Goal: Entertainment & Leisure: Consume media (video, audio)

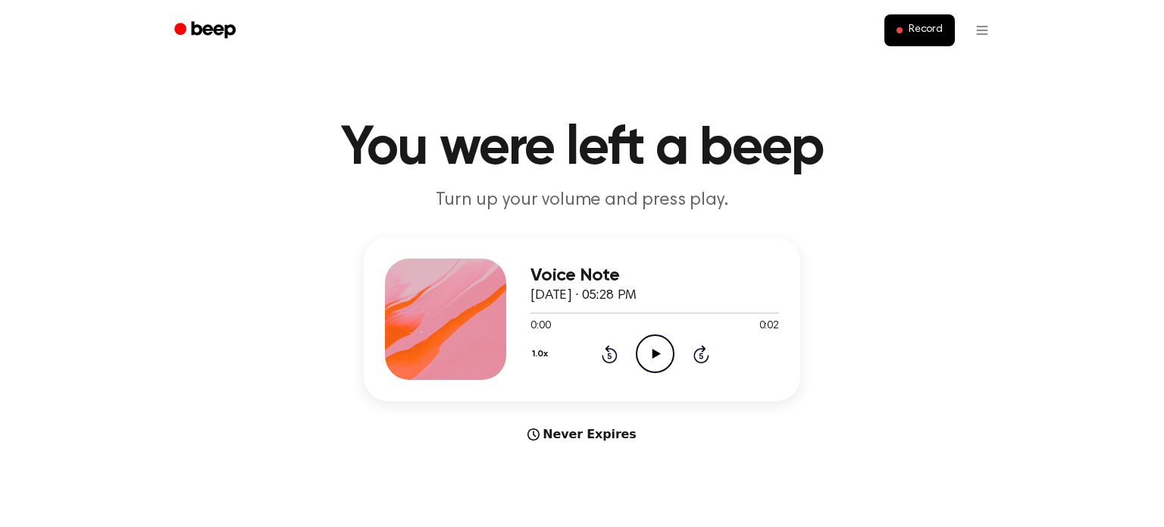
click at [661, 349] on icon "Play Audio" at bounding box center [655, 353] width 39 height 39
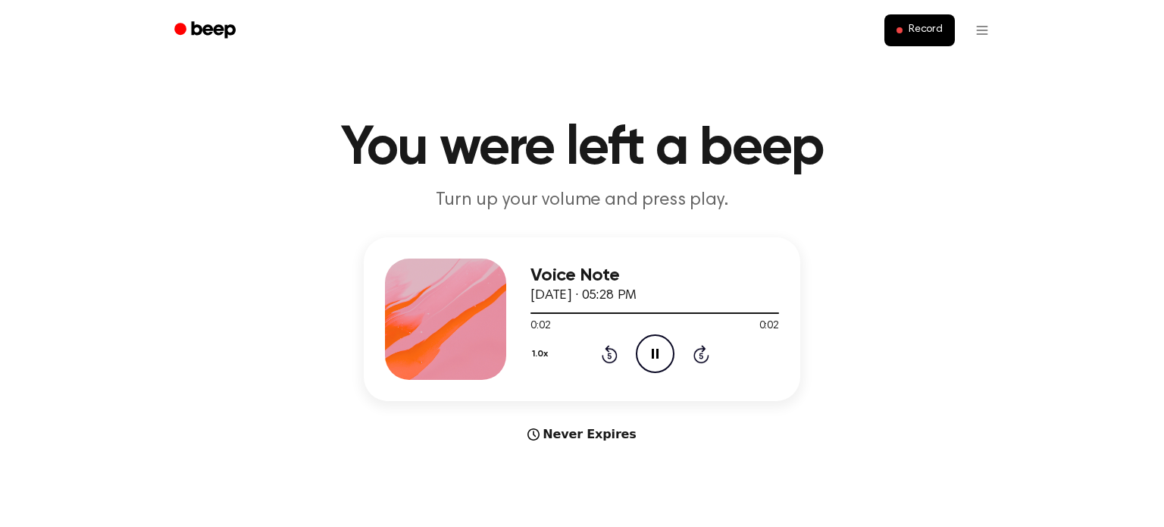
click at [661, 349] on icon "Pause Audio" at bounding box center [655, 353] width 39 height 39
click at [661, 349] on icon "Play Audio" at bounding box center [655, 353] width 39 height 39
click at [649, 348] on icon "Play Audio" at bounding box center [655, 353] width 39 height 39
click at [652, 343] on icon "Play Audio" at bounding box center [655, 353] width 39 height 39
click at [652, 342] on icon "Pause Audio" at bounding box center [655, 353] width 39 height 39
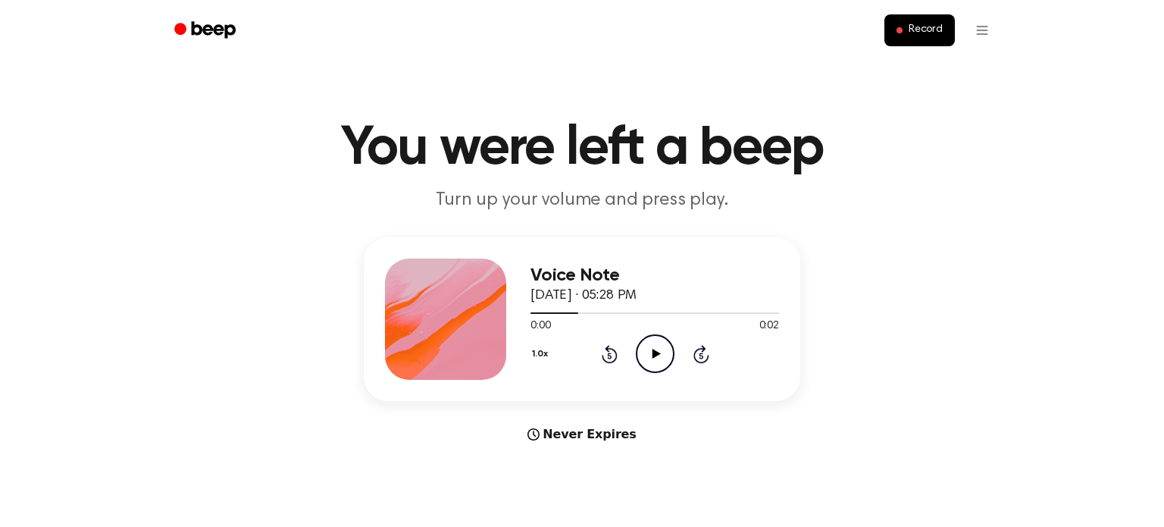
click at [652, 342] on icon "Play Audio" at bounding box center [655, 353] width 39 height 39
